Goal: Navigation & Orientation: Find specific page/section

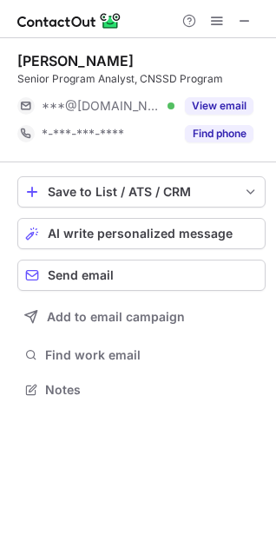
scroll to position [8, 8]
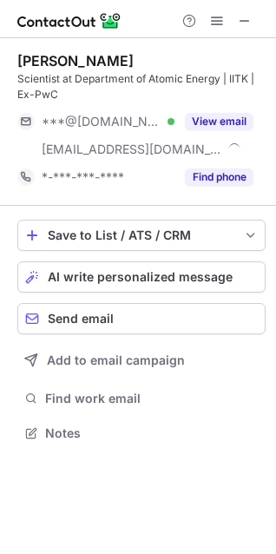
scroll to position [421, 276]
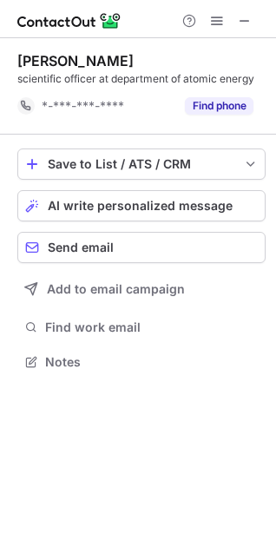
scroll to position [349, 276]
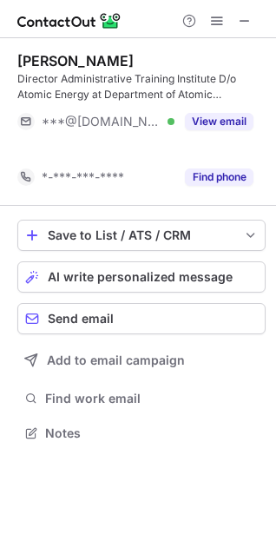
scroll to position [393, 276]
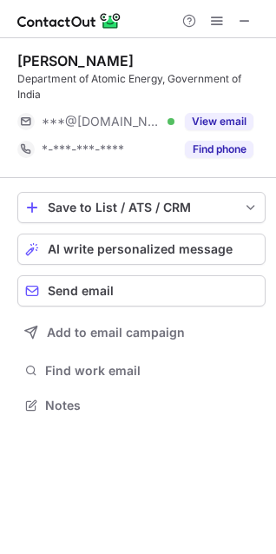
scroll to position [393, 276]
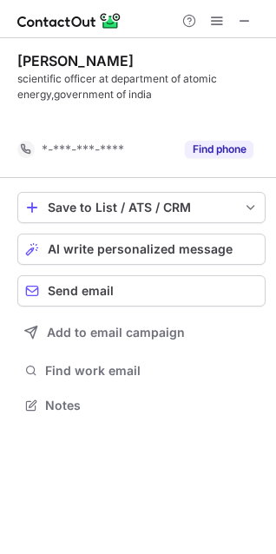
scroll to position [365, 276]
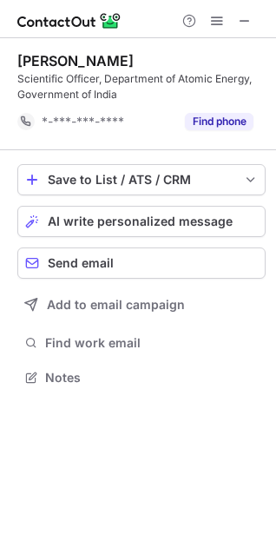
scroll to position [365, 276]
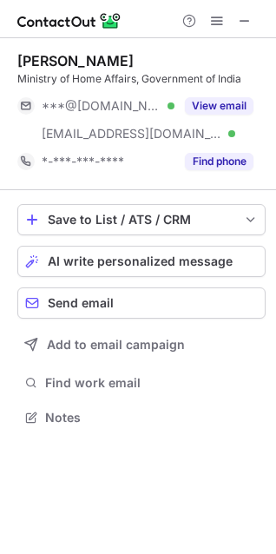
scroll to position [405, 276]
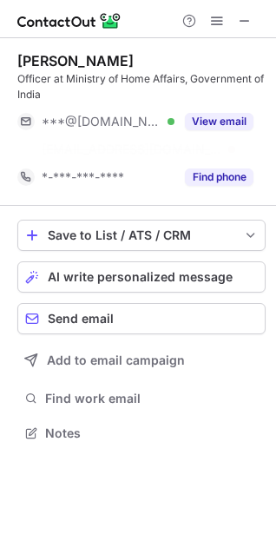
scroll to position [393, 276]
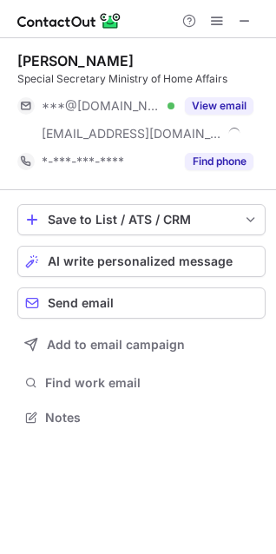
scroll to position [405, 276]
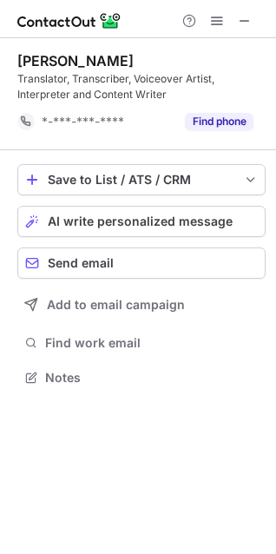
scroll to position [365, 276]
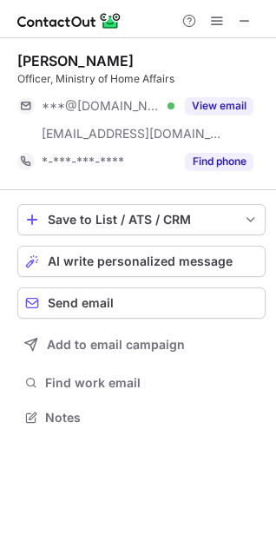
scroll to position [405, 276]
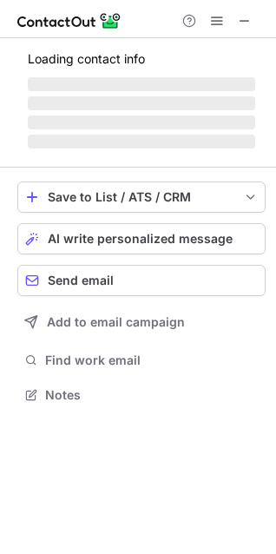
scroll to position [393, 276]
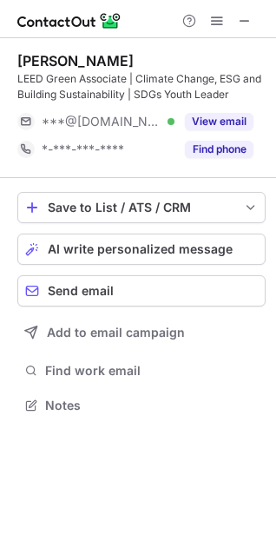
scroll to position [393, 276]
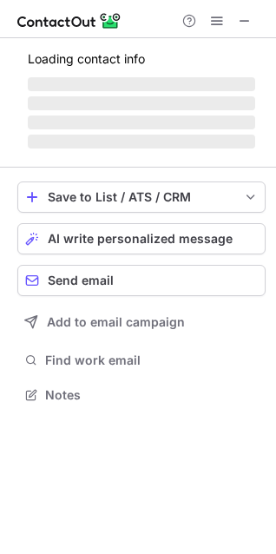
scroll to position [393, 276]
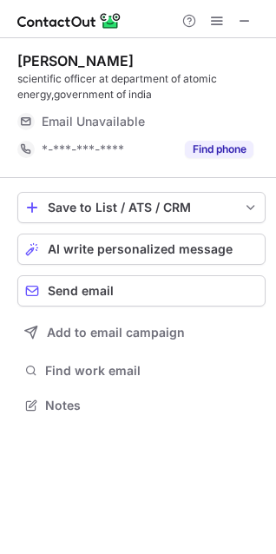
scroll to position [382, 276]
